Goal: Find specific page/section: Find specific page/section

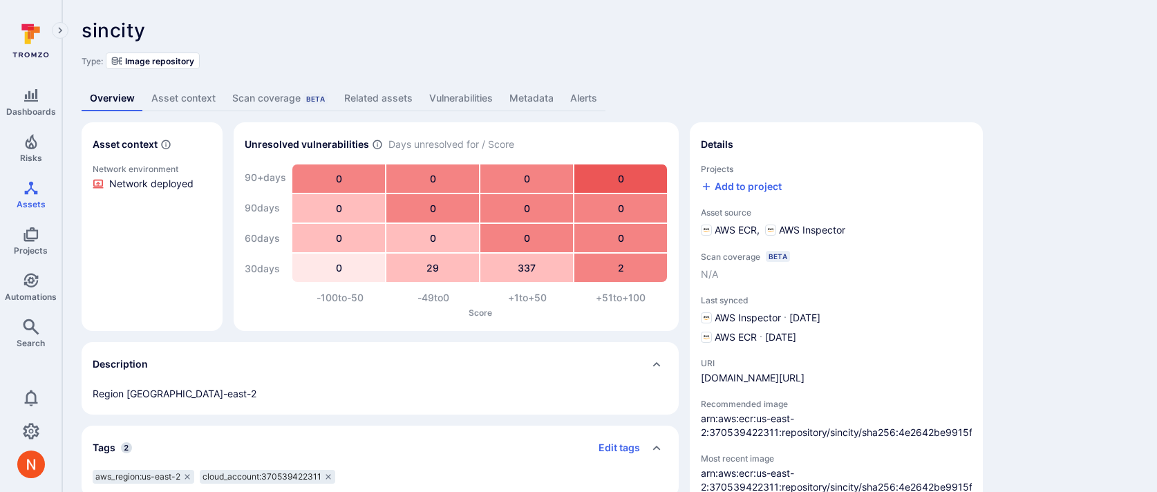
click at [389, 101] on link "Related assets" at bounding box center [378, 99] width 85 height 26
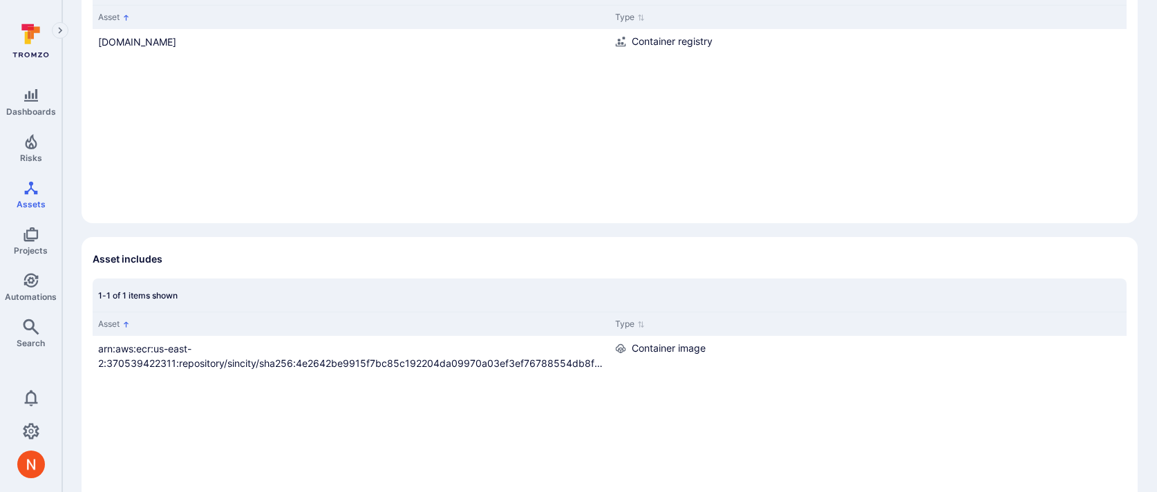
scroll to position [250, 0]
